Goal: Obtain resource: Obtain resource

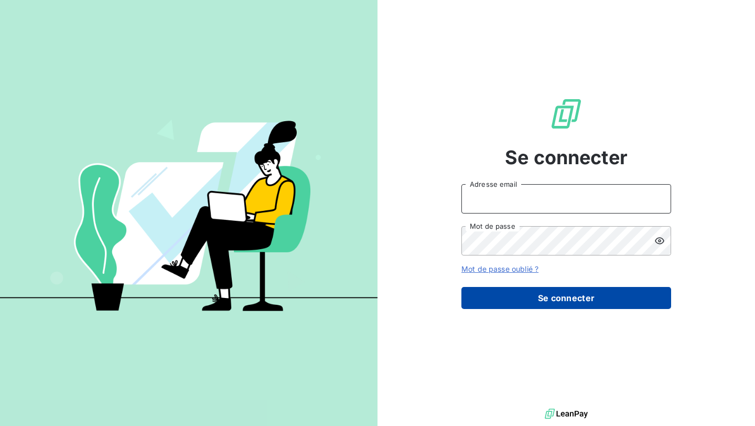
type input "nesrine@monga.io"
click at [476, 290] on button "Se connecter" at bounding box center [566, 298] width 210 height 22
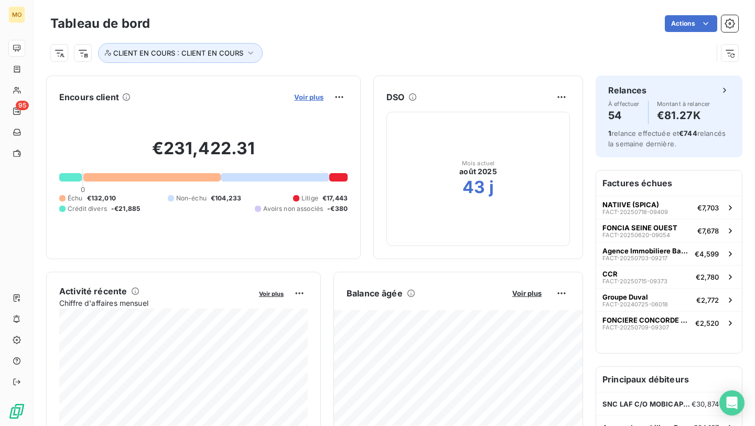
click at [308, 97] on span "Voir plus" at bounding box center [308, 97] width 29 height 8
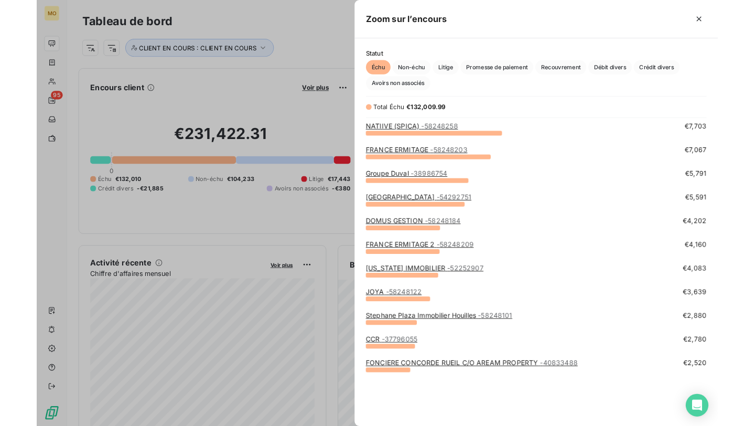
scroll to position [276, 403]
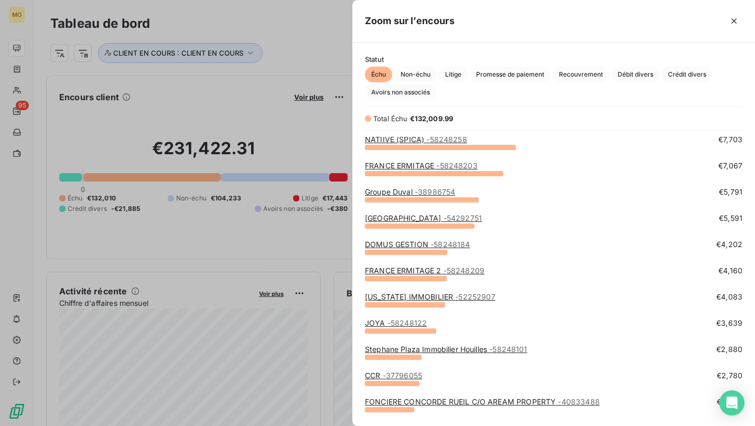
click at [95, 148] on div at bounding box center [377, 213] width 755 height 426
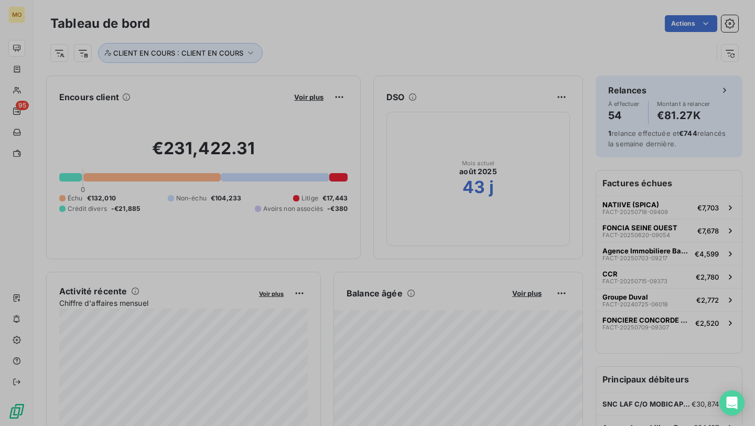
click at [81, 144] on h2 "€231,422.31" at bounding box center [203, 153] width 288 height 31
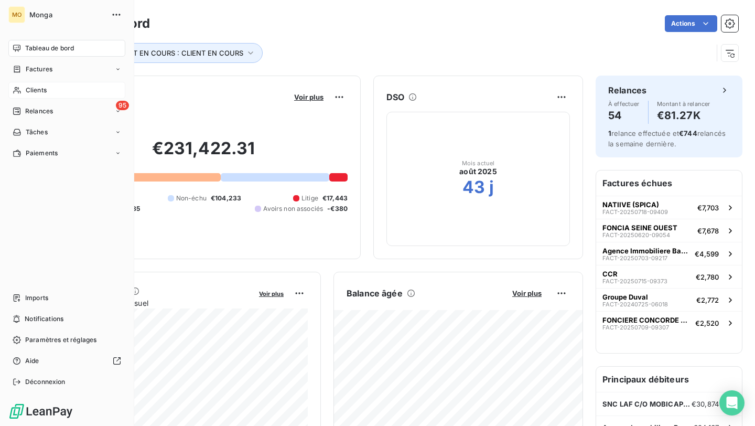
click at [16, 92] on icon at bounding box center [17, 90] width 9 height 8
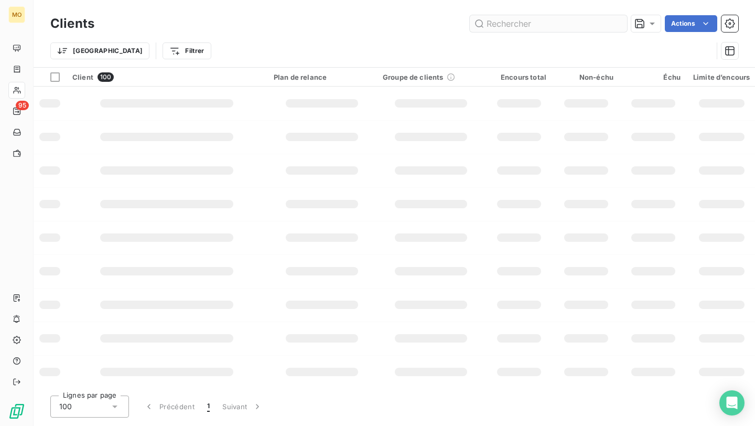
click at [551, 18] on input "text" at bounding box center [548, 23] width 157 height 17
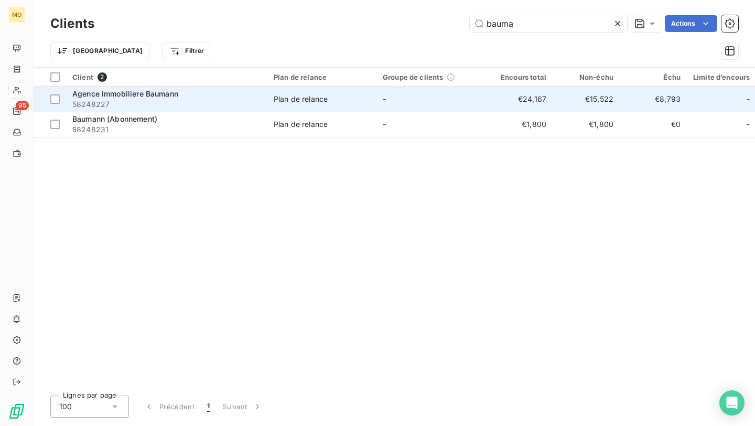
type input "bauma"
click at [203, 105] on span "58248227" at bounding box center [166, 104] width 189 height 10
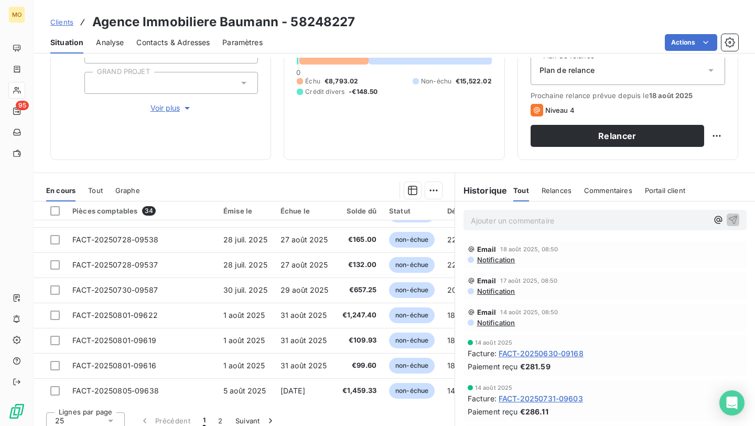
scroll to position [450, 0]
click at [213, 418] on button "2" at bounding box center [220, 420] width 17 height 22
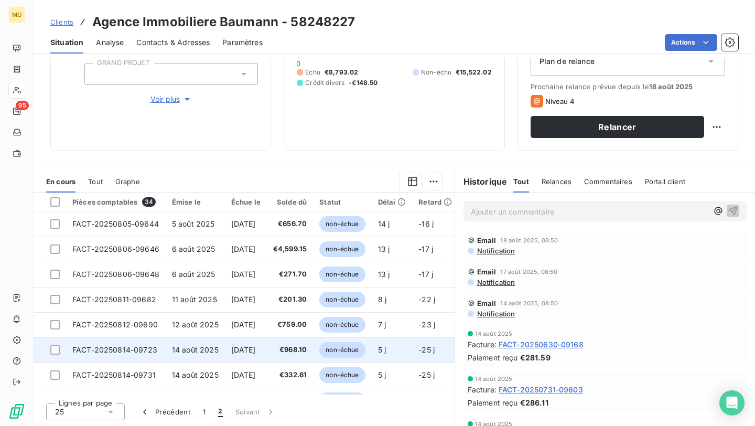
scroll to position [1, 0]
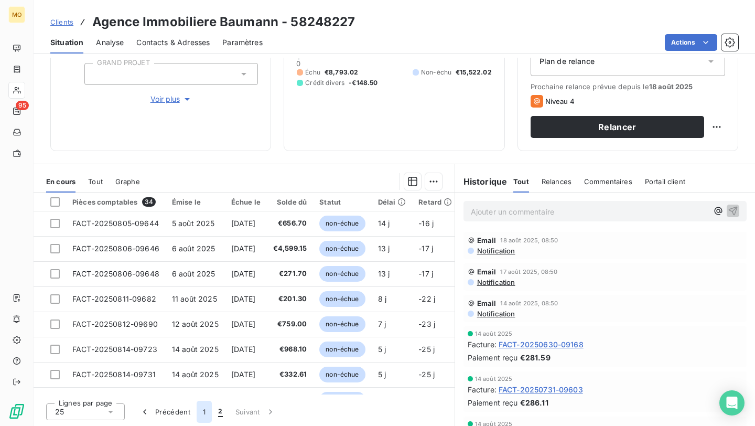
click at [202, 411] on button "1" at bounding box center [204, 411] width 15 height 22
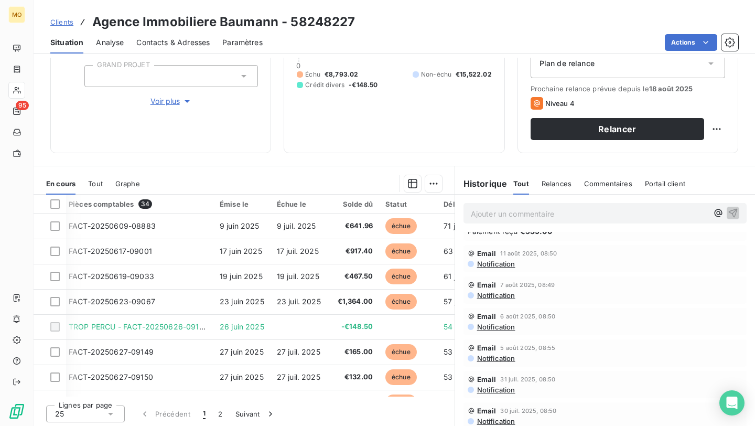
scroll to position [128, 0]
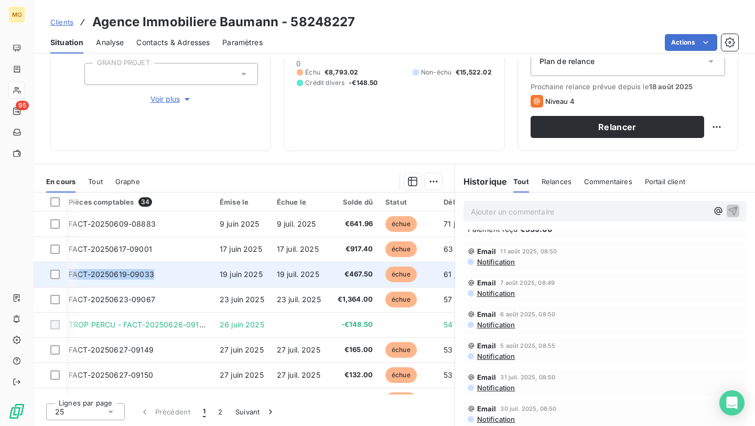
copy tr "FACT-20250619-09033"
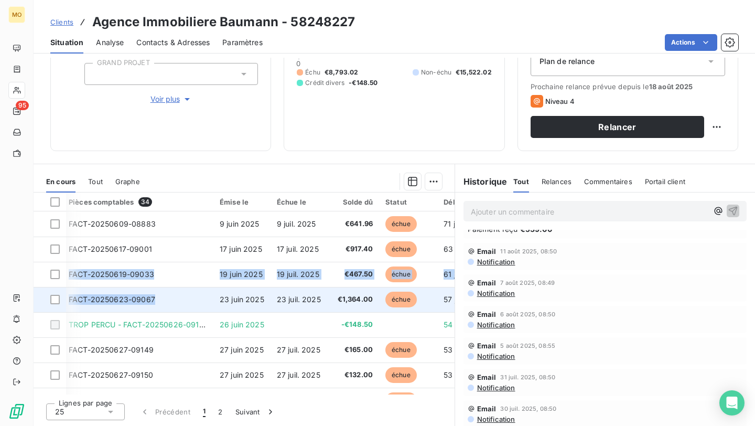
drag, startPoint x: 71, startPoint y: 272, endPoint x: 162, endPoint y: 306, distance: 97.5
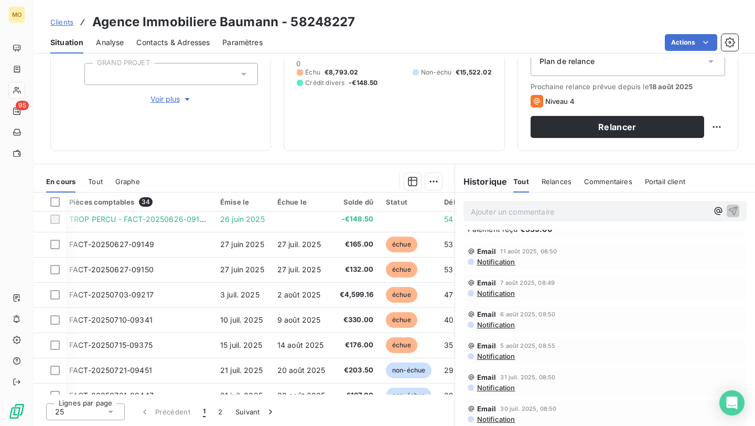
scroll to position [116, 3]
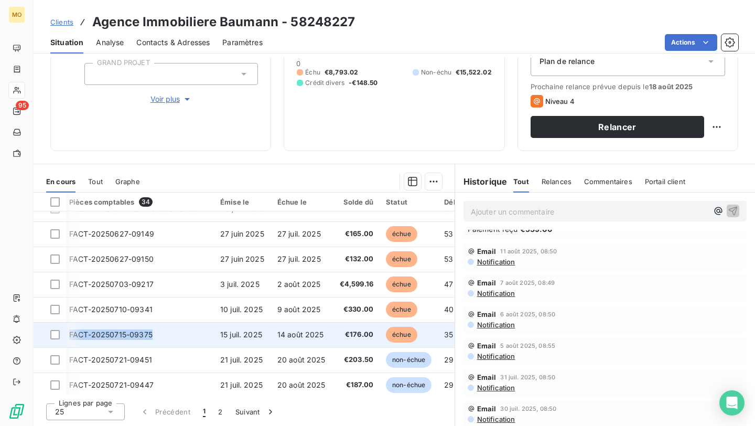
copy tr "FACT-20250715-09375"
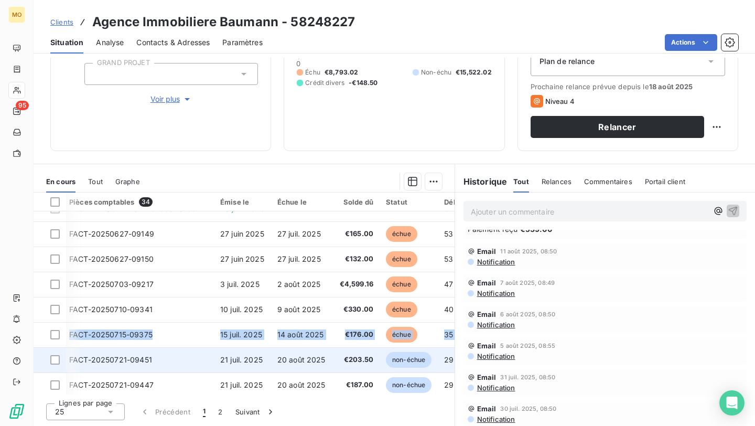
drag, startPoint x: 69, startPoint y: 333, endPoint x: 165, endPoint y: 355, distance: 98.3
click at [165, 355] on tbody "FACT-20250609-08883 [DATE] [DATE] €641.96 échue 71 j +41 j FACT-20250617-09001 …" at bounding box center [310, 409] width 560 height 629
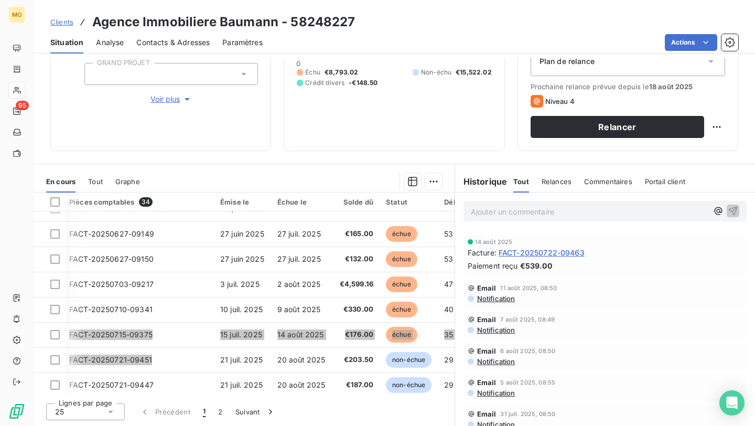
scroll to position [935, 0]
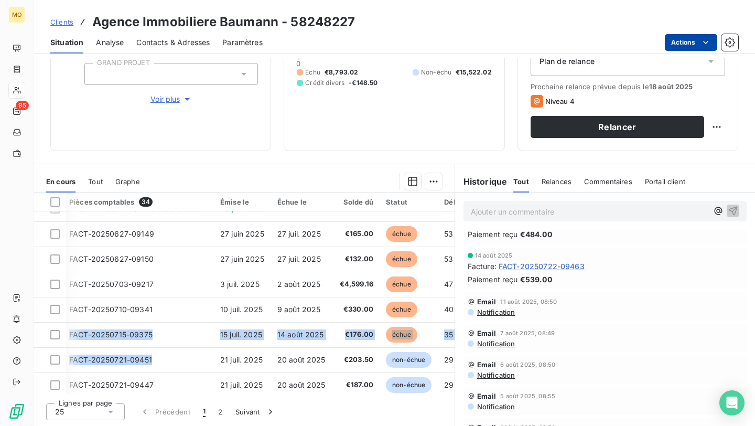
click at [675, 49] on html "MO 95 Clients Agence Immobiliere Baumann - 58248227 Situation Analyse Contacts …" at bounding box center [377, 213] width 755 height 426
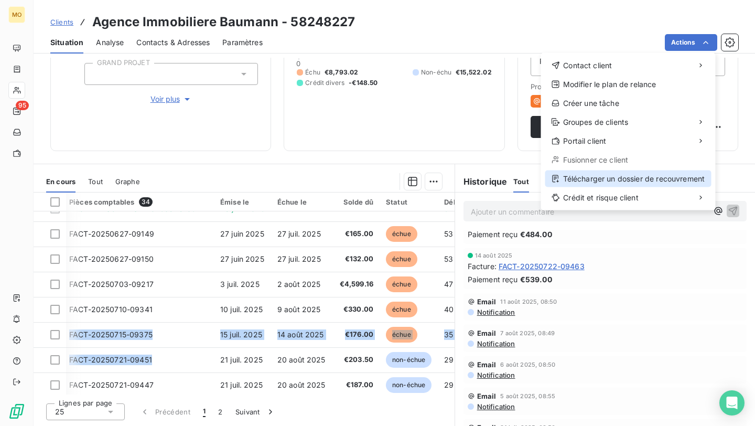
click at [580, 181] on div "Télécharger un dossier de recouvrement" at bounding box center [628, 178] width 166 height 17
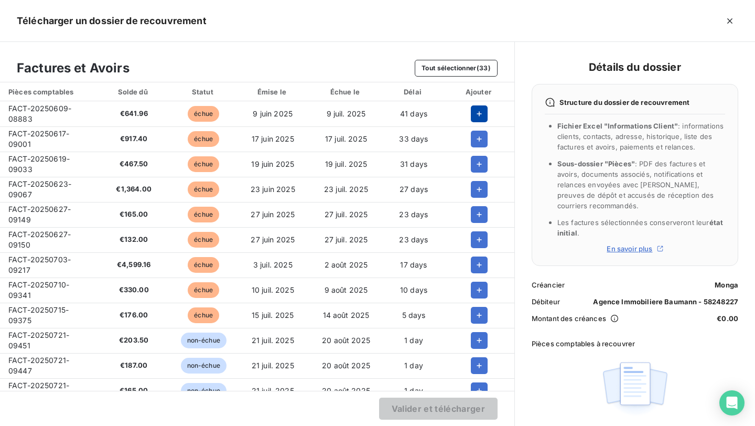
click at [475, 112] on icon "button" at bounding box center [479, 113] width 10 height 10
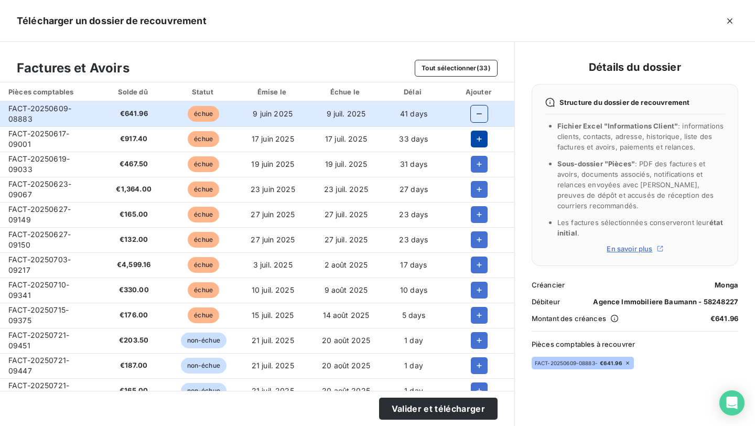
click at [474, 146] on button "button" at bounding box center [479, 139] width 17 height 17
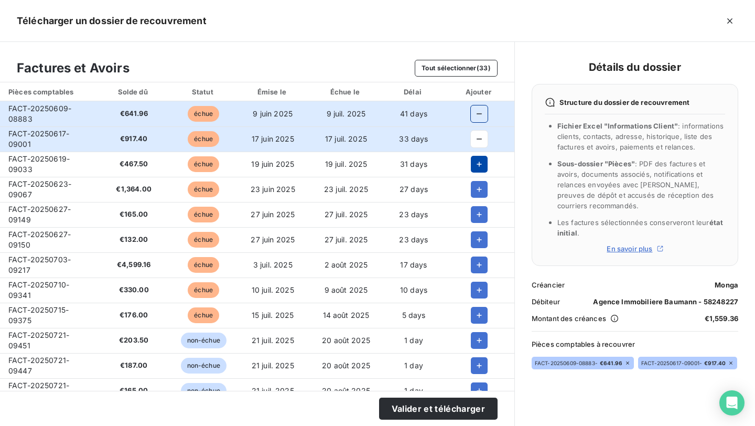
click at [473, 171] on button "button" at bounding box center [479, 164] width 17 height 17
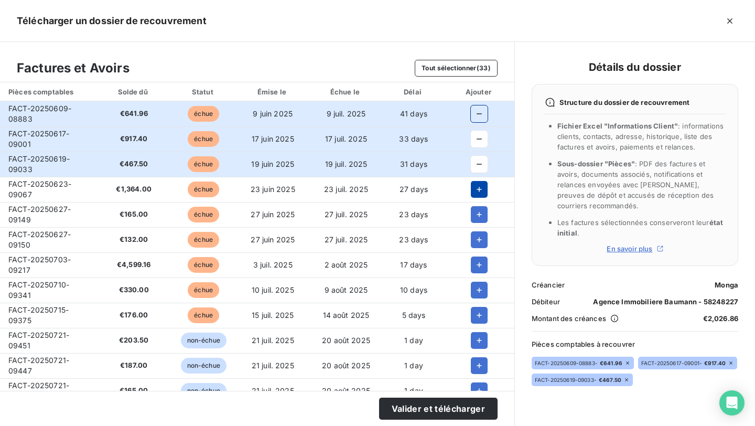
click at [474, 187] on icon "button" at bounding box center [479, 189] width 10 height 10
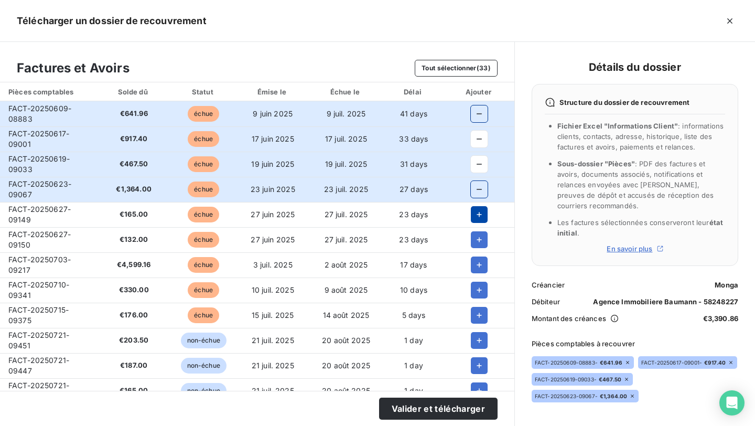
click at [471, 219] on button "button" at bounding box center [479, 214] width 17 height 17
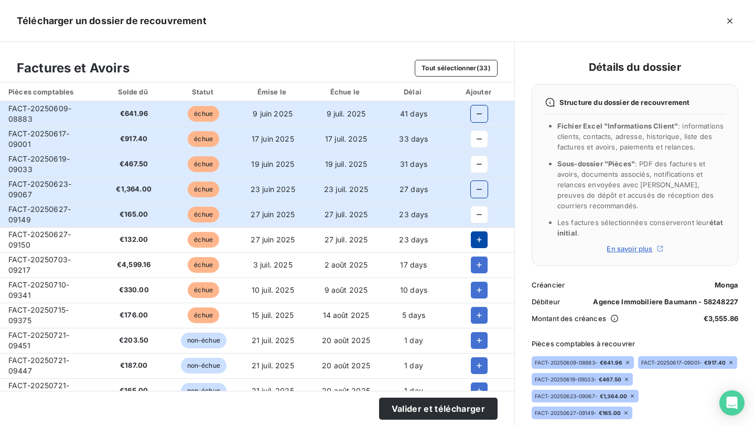
click at [474, 238] on icon "button" at bounding box center [479, 239] width 10 height 10
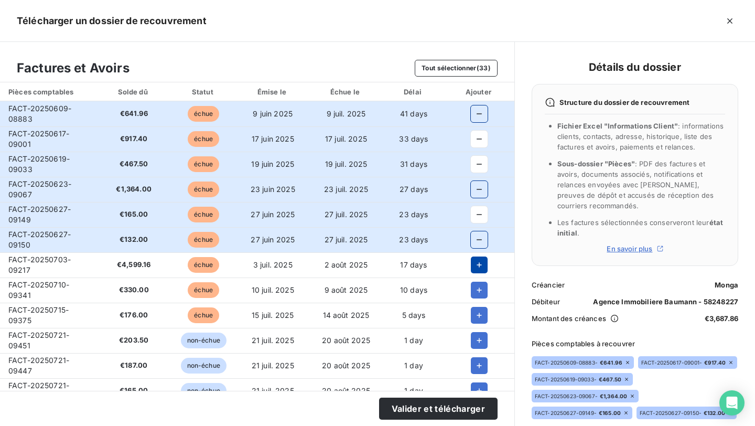
click at [474, 264] on icon "button" at bounding box center [479, 264] width 10 height 10
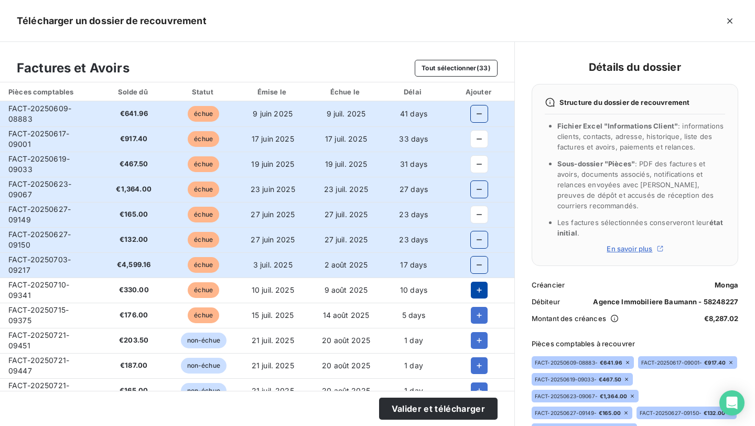
click at [474, 284] on button "button" at bounding box center [479, 289] width 17 height 17
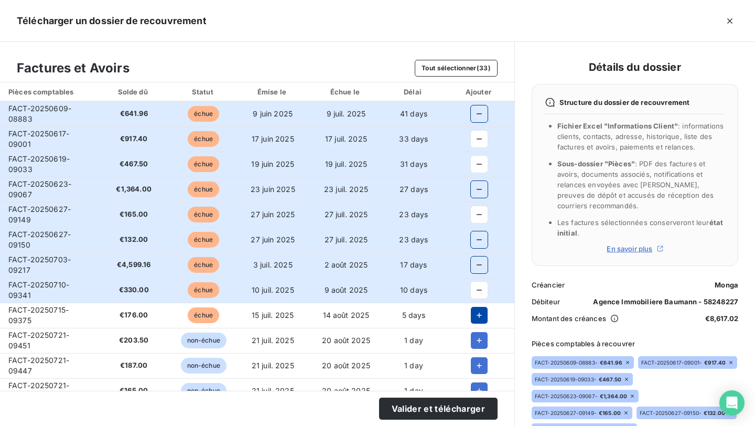
click at [472, 321] on button "button" at bounding box center [479, 315] width 17 height 17
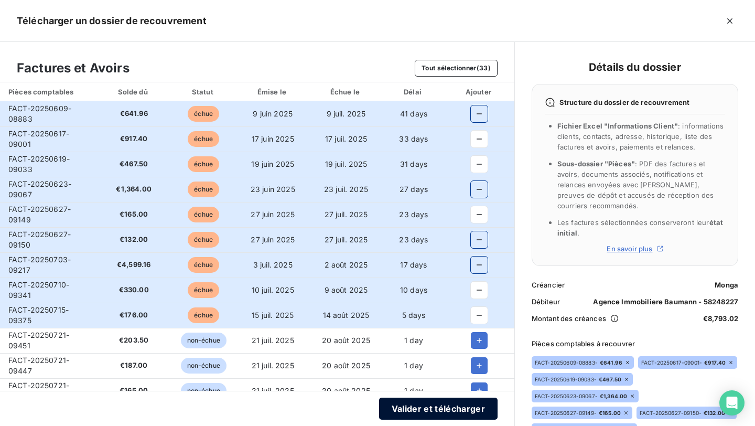
click at [405, 410] on button "Valider et télécharger" at bounding box center [438, 408] width 118 height 22
click at [405, 425] on div "Télécharger un dossier de recouvrement Factures et Avoirs Tout sélectionner (33…" at bounding box center [377, 426] width 755 height 0
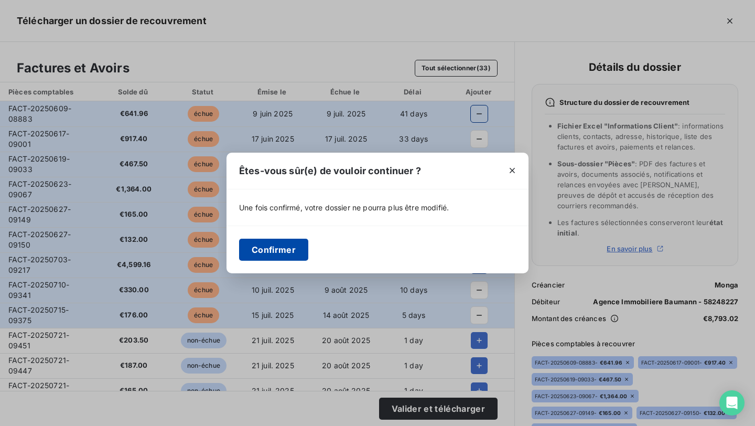
click at [287, 249] on button "Confirmer" at bounding box center [273, 249] width 69 height 22
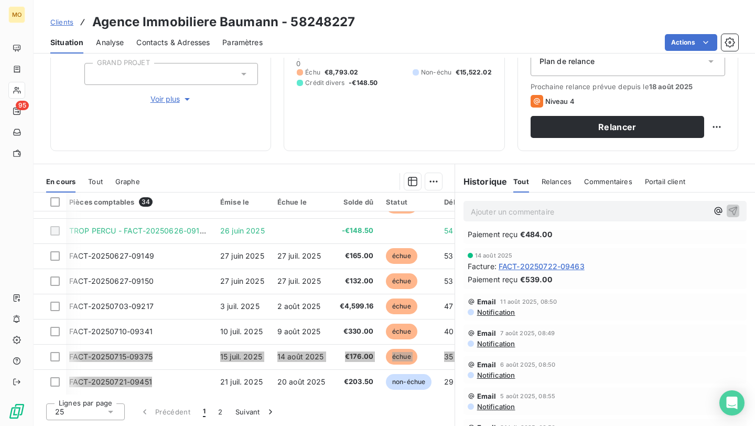
scroll to position [93, 3]
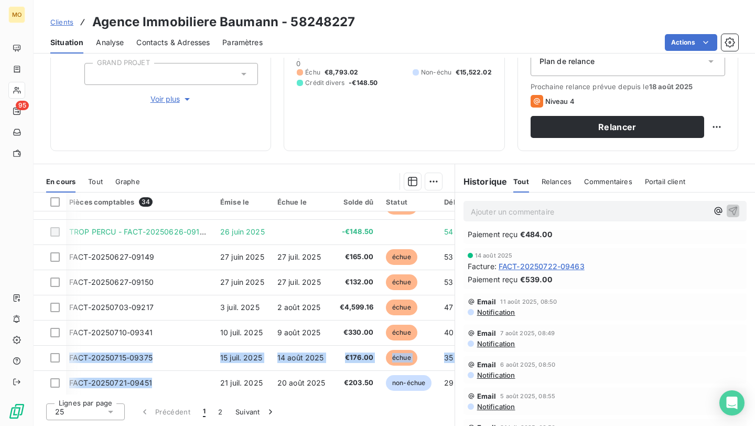
click at [192, 34] on div "Contacts & Adresses" at bounding box center [172, 42] width 73 height 22
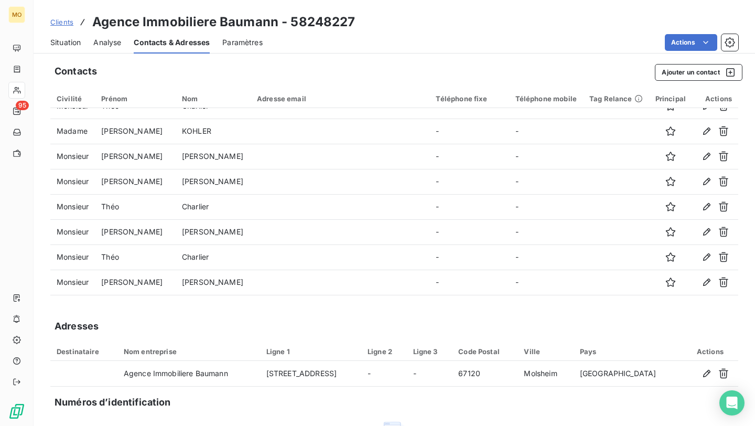
scroll to position [0, 0]
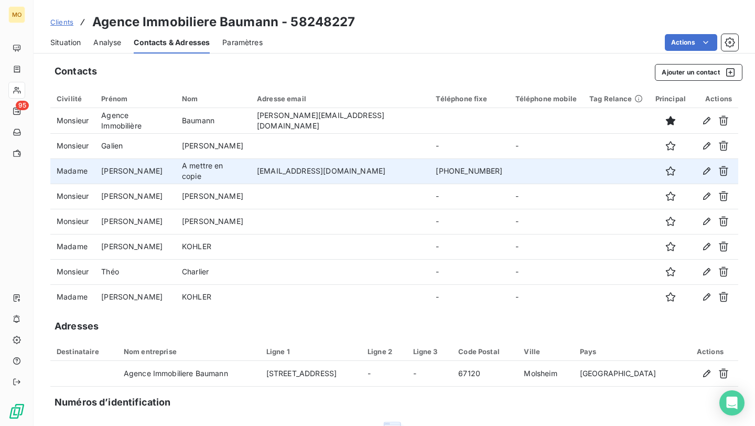
click at [346, 178] on td "[EMAIL_ADDRESS][DOMAIN_NAME]" at bounding box center [340, 170] width 179 height 25
click at [324, 171] on td "[EMAIL_ADDRESS][DOMAIN_NAME]" at bounding box center [340, 170] width 179 height 25
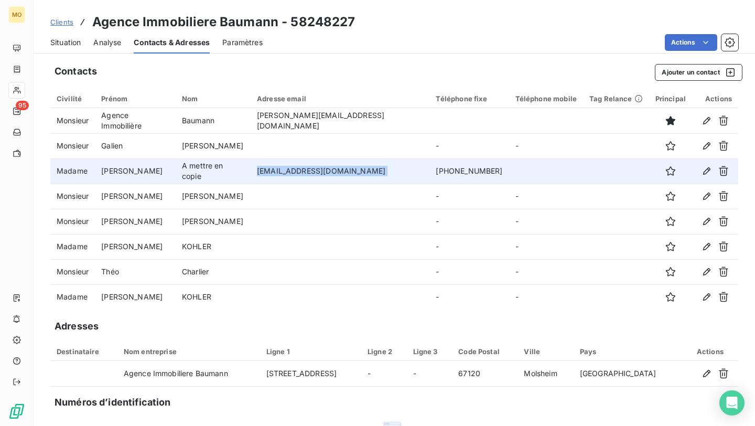
copy td "[EMAIL_ADDRESS][DOMAIN_NAME]"
